Goal: Browse casually: Explore the website without a specific task or goal

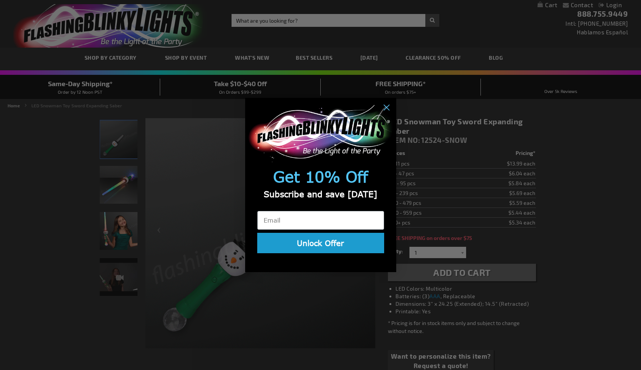
click at [127, 273] on div "Close dialog Get 10% Off Subscribe and save today Unlock Offer Submit" at bounding box center [320, 185] width 641 height 370
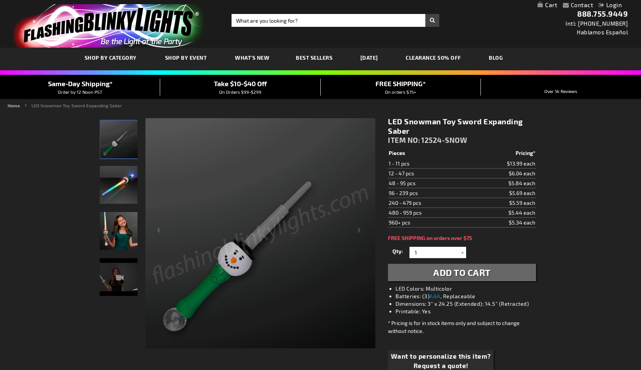
click at [116, 277] on div "LED Snowman Toy Sword Expanding Saber" at bounding box center [119, 280] width 38 height 46
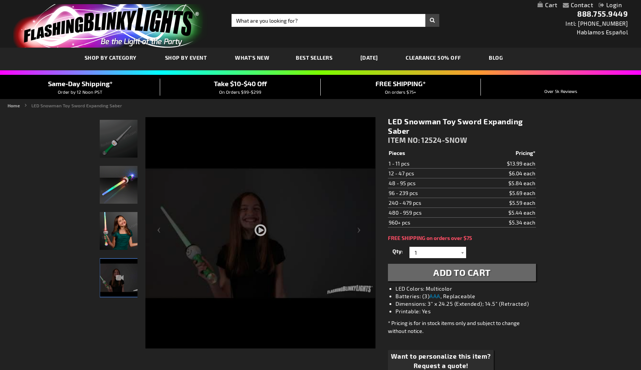
click at [260, 229] on div at bounding box center [260, 255] width 230 height 276
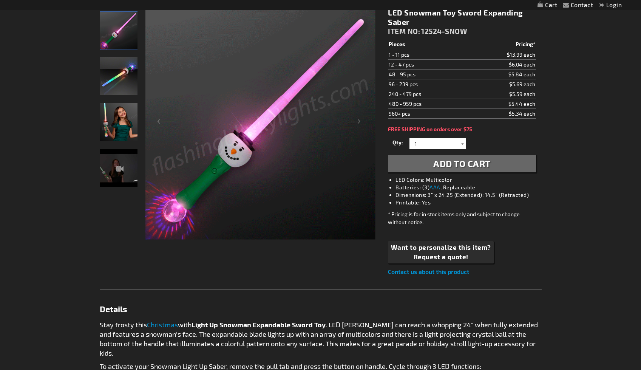
scroll to position [109, 0]
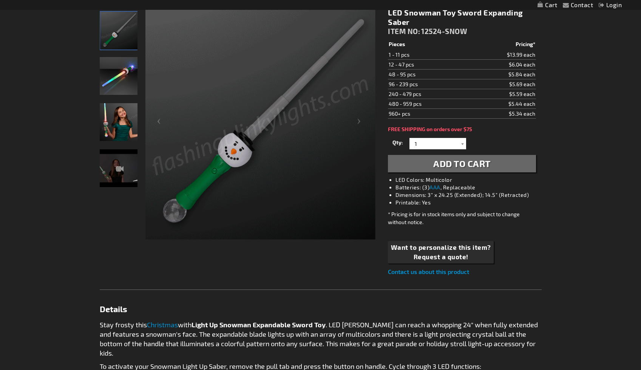
click at [111, 173] on img "LED Snowman Toy Sword Expanding Saber" at bounding box center [119, 168] width 38 height 38
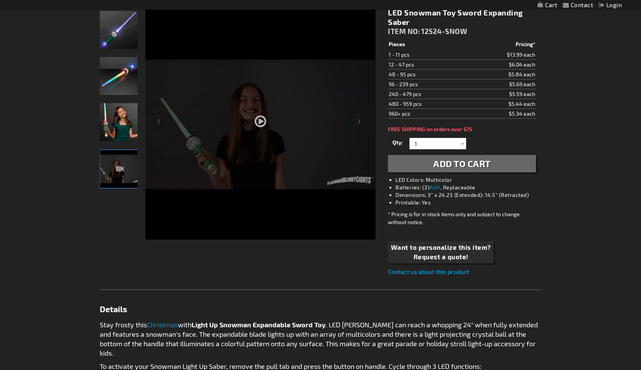
click at [277, 122] on div at bounding box center [260, 108] width 230 height 207
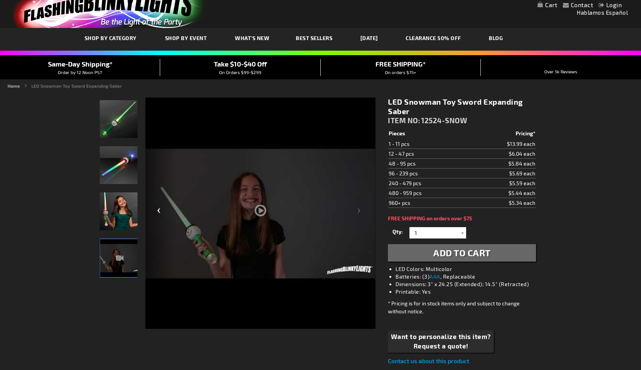
scroll to position [0, 0]
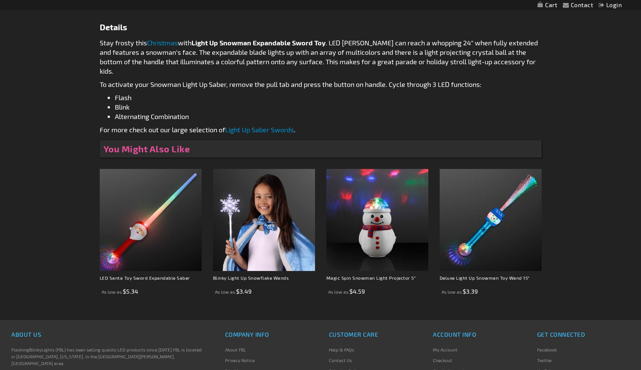
scroll to position [518, 0]
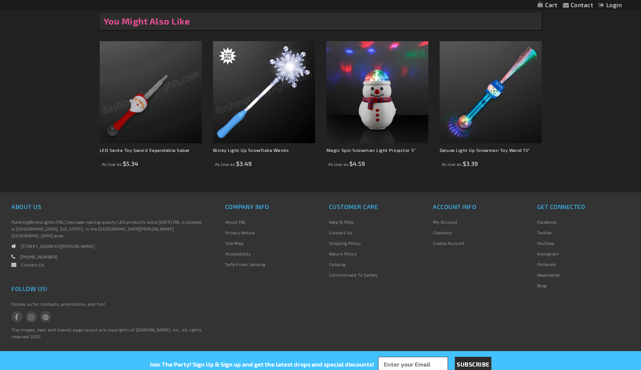
click at [128, 103] on img at bounding box center [151, 92] width 102 height 102
click at [140, 104] on img at bounding box center [151, 92] width 102 height 102
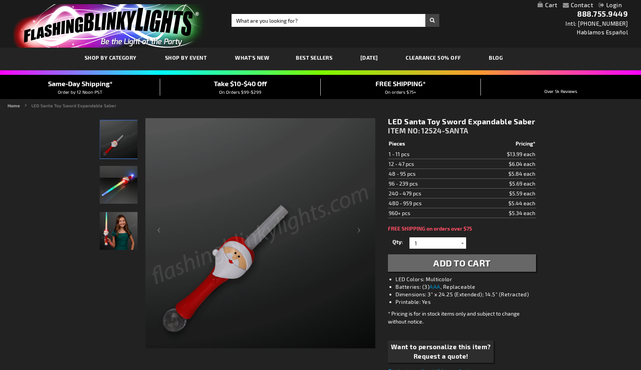
click at [109, 229] on img "Light Up Santa Toy Sword Expandable LED Saber" at bounding box center [119, 231] width 38 height 38
